Goal: Communication & Community: Answer question/provide support

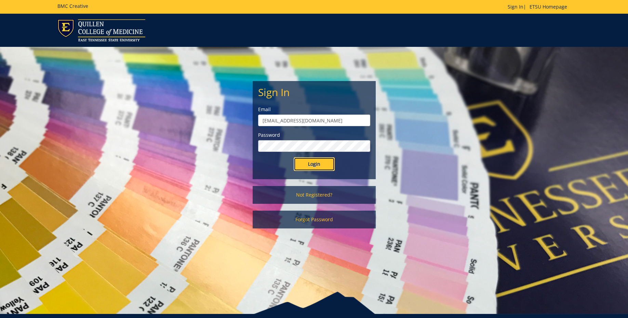
click at [319, 163] on input "Login" at bounding box center [314, 164] width 41 height 14
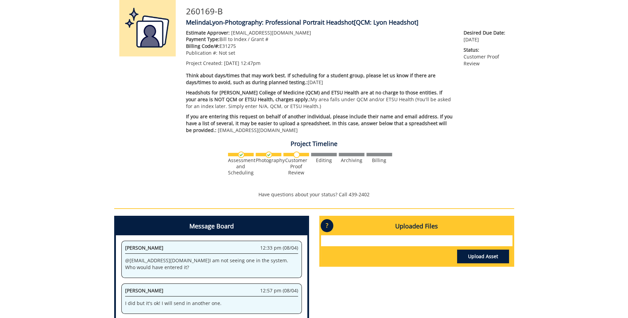
scroll to position [182, 0]
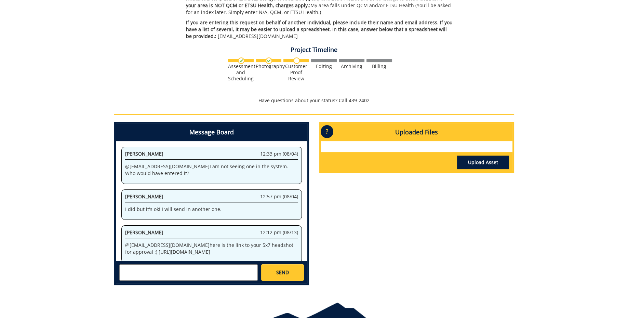
click at [209, 244] on p "@ [EMAIL_ADDRESS][DOMAIN_NAME] here is the link to your 5x7 headshot for approv…" at bounding box center [211, 249] width 173 height 14
click at [125, 238] on div "Jeremiah Gouge 12:12 pm (08/13) @ lyonms@mail.etsu.edu here is the link to your…" at bounding box center [211, 243] width 181 height 37
drag, startPoint x: 125, startPoint y: 239, endPoint x: 278, endPoint y: 247, distance: 153.0
click at [278, 247] on p "@ lyonms@mail.etsu.edu here is the link to your 5x7 headshot for approval :) ht…" at bounding box center [211, 249] width 173 height 14
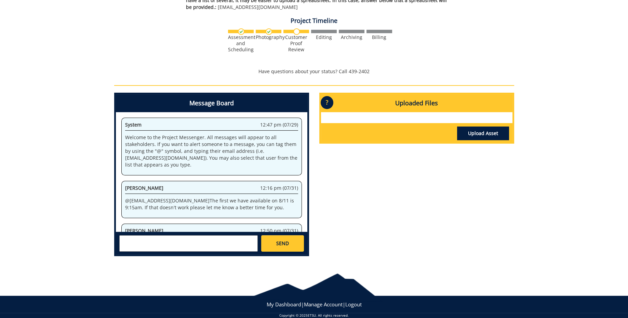
scroll to position [320, 0]
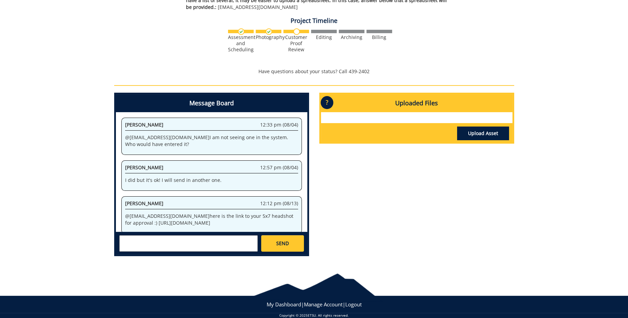
drag, startPoint x: 125, startPoint y: 210, endPoint x: 279, endPoint y: 219, distance: 154.1
click at [279, 219] on p "@ lyonms@mail.etsu.edu here is the link to your 5x7 headshot for approval :) ht…" at bounding box center [211, 220] width 173 height 14
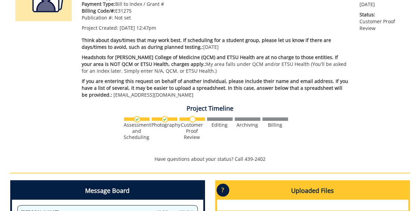
scroll to position [325, 0]
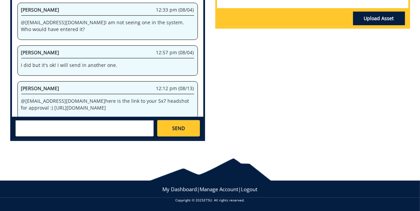
drag, startPoint x: 21, startPoint y: 94, endPoint x: 173, endPoint y: 102, distance: 152.0
click at [174, 102] on p "@ [EMAIL_ADDRESS][DOMAIN_NAME] here is the link to your 5x7 headshot for approv…" at bounding box center [107, 105] width 173 height 14
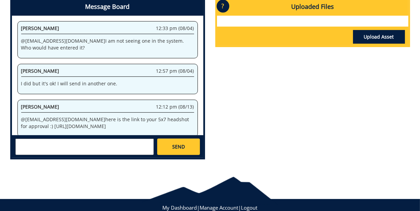
scroll to position [325, 0]
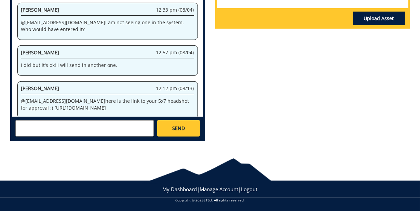
drag, startPoint x: 22, startPoint y: 96, endPoint x: 174, endPoint y: 98, distance: 152.1
click at [174, 98] on p "@ [EMAIL_ADDRESS][DOMAIN_NAME] here is the link to your 5x7 headshot for approv…" at bounding box center [107, 105] width 173 height 14
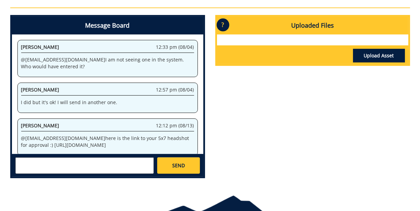
scroll to position [325, 0]
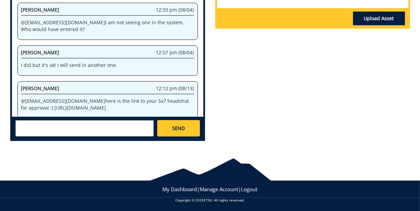
drag, startPoint x: 22, startPoint y: 95, endPoint x: 177, endPoint y: 100, distance: 156.0
click at [177, 100] on p "@ [EMAIL_ADDRESS][DOMAIN_NAME] here is the link to your 5x7 headshot for approv…" at bounding box center [107, 105] width 173 height 14
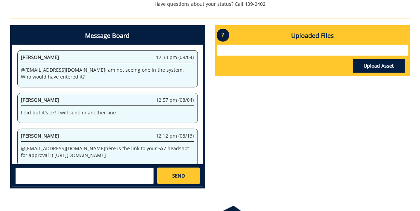
scroll to position [290, 0]
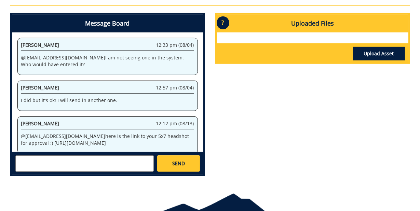
click at [111, 162] on textarea at bounding box center [84, 164] width 138 height 16
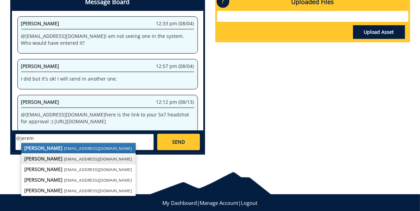
scroll to position [325, 0]
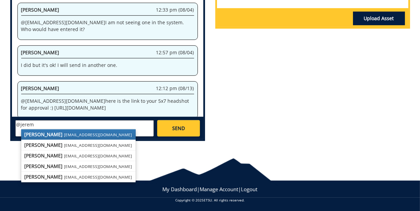
click at [57, 122] on textarea "@jerem" at bounding box center [84, 128] width 138 height 16
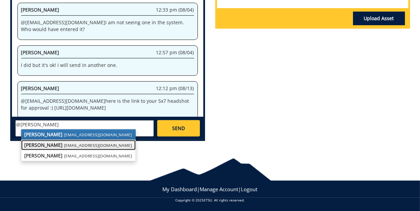
click at [96, 147] on small "[EMAIL_ADDRESS][DOMAIN_NAME]" at bounding box center [98, 145] width 68 height 5
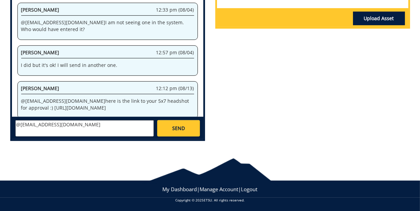
click at [92, 122] on textarea "@[EMAIL_ADDRESS][DOMAIN_NAME]" at bounding box center [84, 128] width 138 height 16
type textarea "@[EMAIL_ADDRESS][DOMAIN_NAME] Thank you!! :)"
click at [188, 127] on link "SEND" at bounding box center [178, 128] width 42 height 16
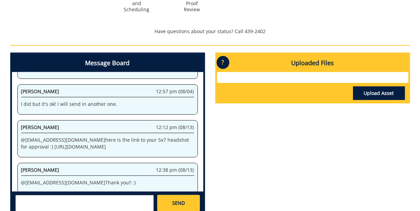
scroll to position [290, 0]
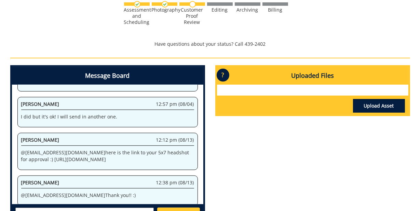
scroll to position [290, 0]
